Goal: Find specific page/section: Find specific page/section

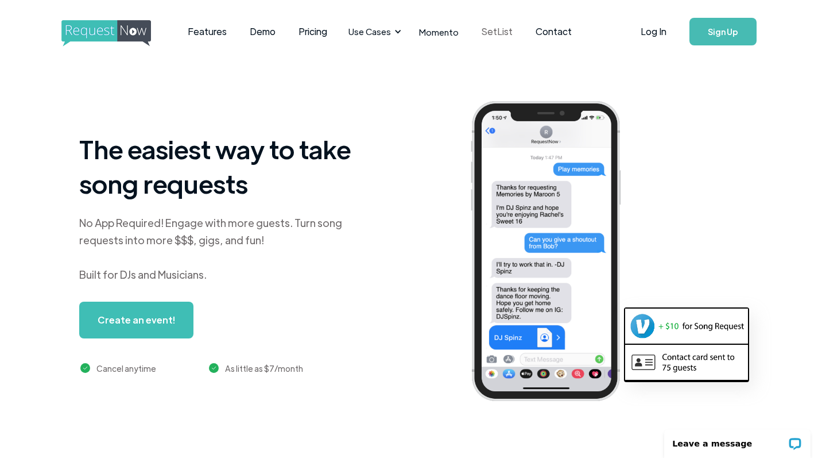
click at [499, 33] on link "SetList" at bounding box center [497, 32] width 54 height 36
